Goal: Task Accomplishment & Management: Manage account settings

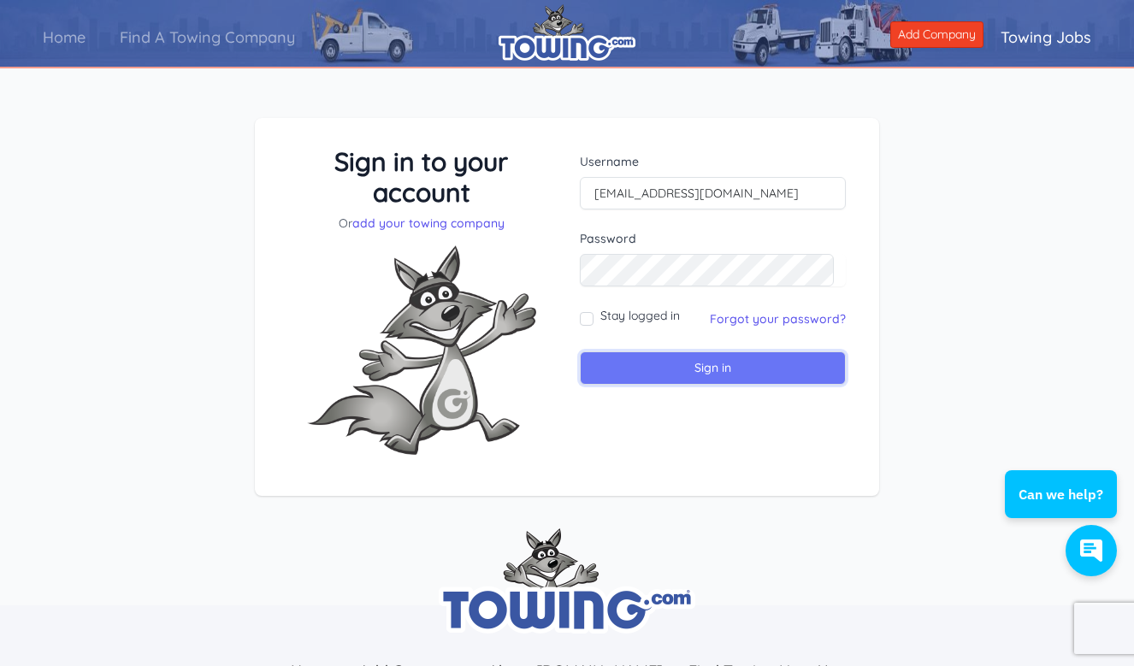
click at [742, 368] on input "Sign in" at bounding box center [713, 367] width 266 height 33
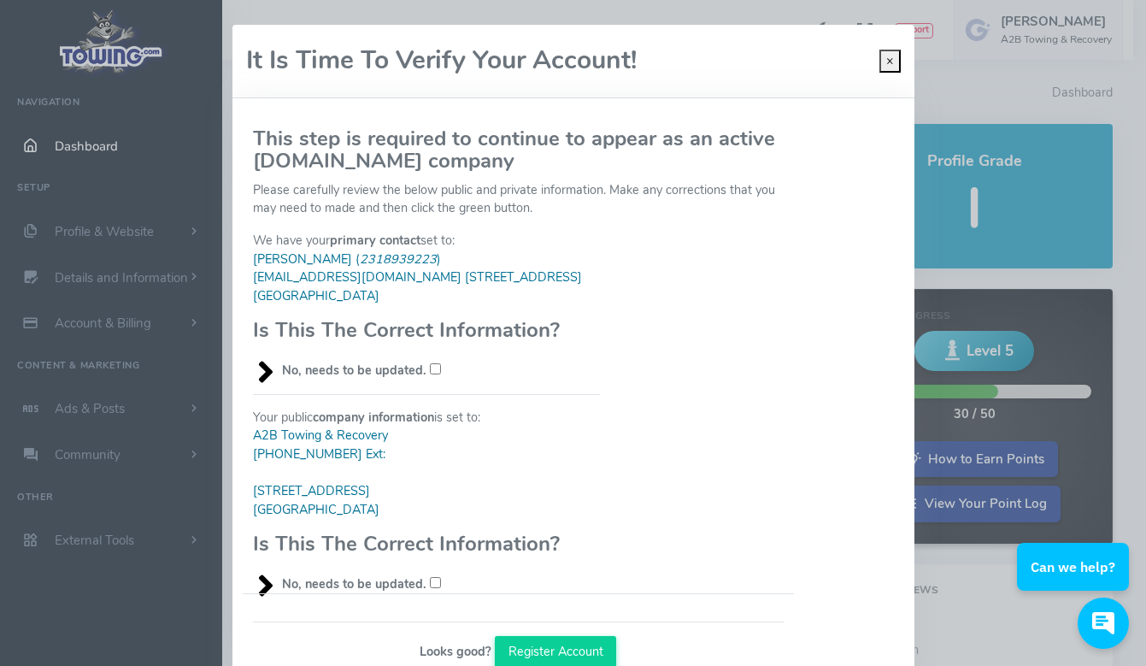
scroll to position [68, 0]
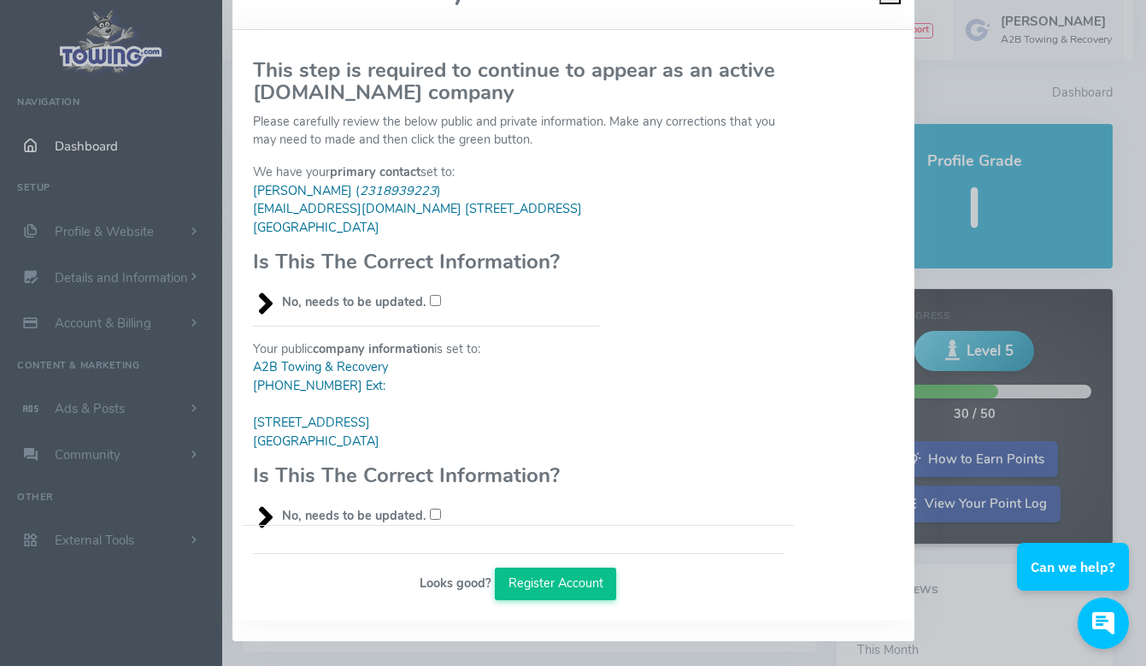
click at [586, 589] on button "Register Account" at bounding box center [555, 584] width 121 height 32
